Goal: Transaction & Acquisition: Purchase product/service

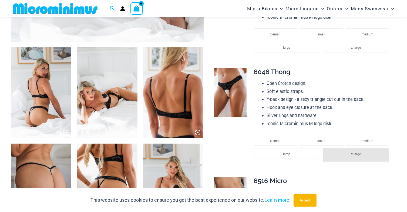
scroll to position [348, 0]
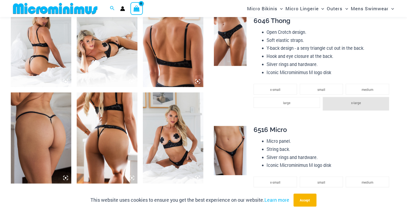
click at [38, 52] on img at bounding box center [41, 41] width 61 height 91
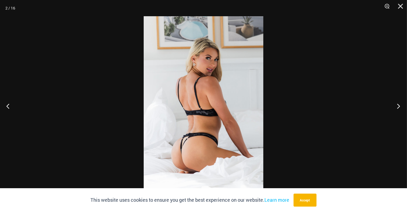
click at [399, 108] on button "Next" at bounding box center [397, 105] width 20 height 27
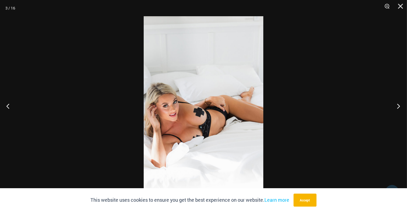
click at [399, 108] on button "Next" at bounding box center [397, 105] width 20 height 27
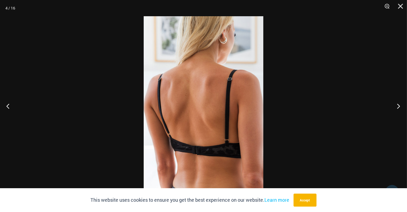
click at [399, 108] on button "Next" at bounding box center [397, 105] width 20 height 27
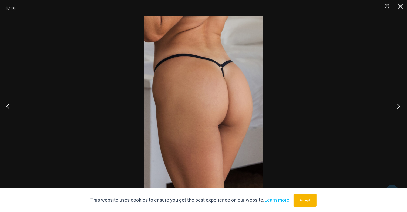
click at [399, 108] on button "Next" at bounding box center [397, 105] width 20 height 27
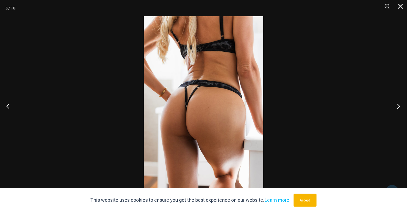
click at [399, 108] on button "Next" at bounding box center [397, 105] width 20 height 27
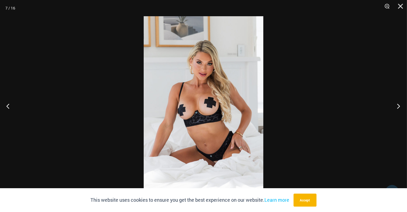
click at [399, 108] on button "Next" at bounding box center [397, 105] width 20 height 27
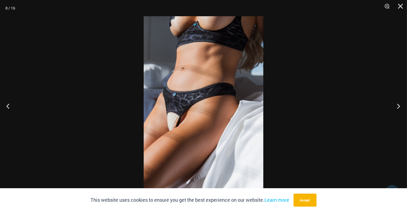
click at [399, 108] on button "Next" at bounding box center [397, 105] width 20 height 27
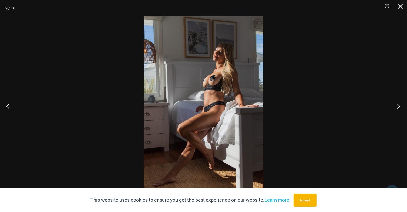
click at [399, 108] on button "Next" at bounding box center [397, 105] width 20 height 27
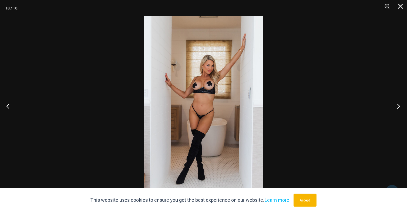
click at [399, 108] on button "Next" at bounding box center [397, 105] width 20 height 27
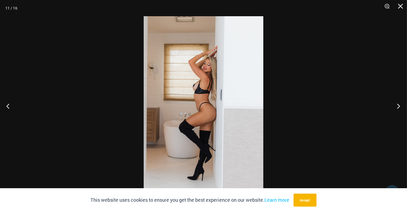
click at [399, 108] on button "Next" at bounding box center [397, 105] width 20 height 27
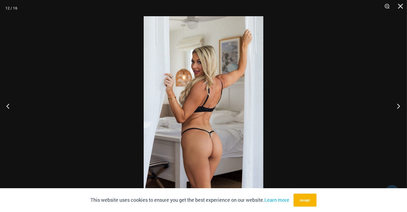
click at [399, 108] on button "Next" at bounding box center [397, 105] width 20 height 27
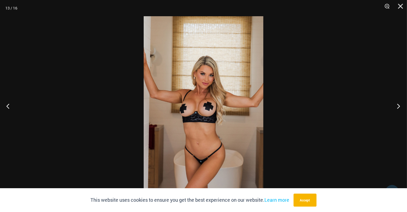
click at [399, 108] on button "Next" at bounding box center [397, 105] width 20 height 27
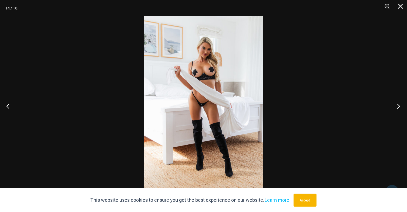
click at [399, 108] on button "Next" at bounding box center [397, 105] width 20 height 27
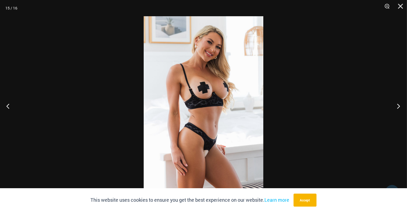
click at [399, 108] on button "Next" at bounding box center [397, 105] width 20 height 27
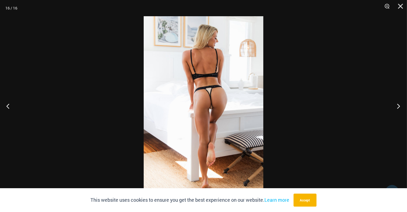
click at [399, 108] on button "Next" at bounding box center [397, 105] width 20 height 27
